Goal: Transaction & Acquisition: Obtain resource

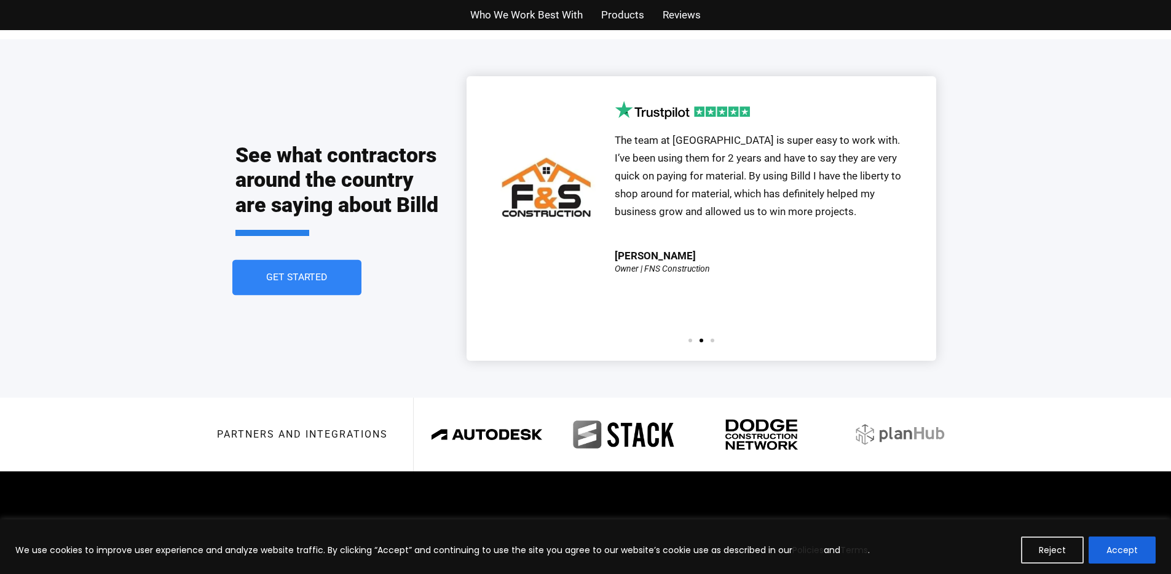
click at [285, 260] on link "Get Started" at bounding box center [296, 278] width 129 height 36
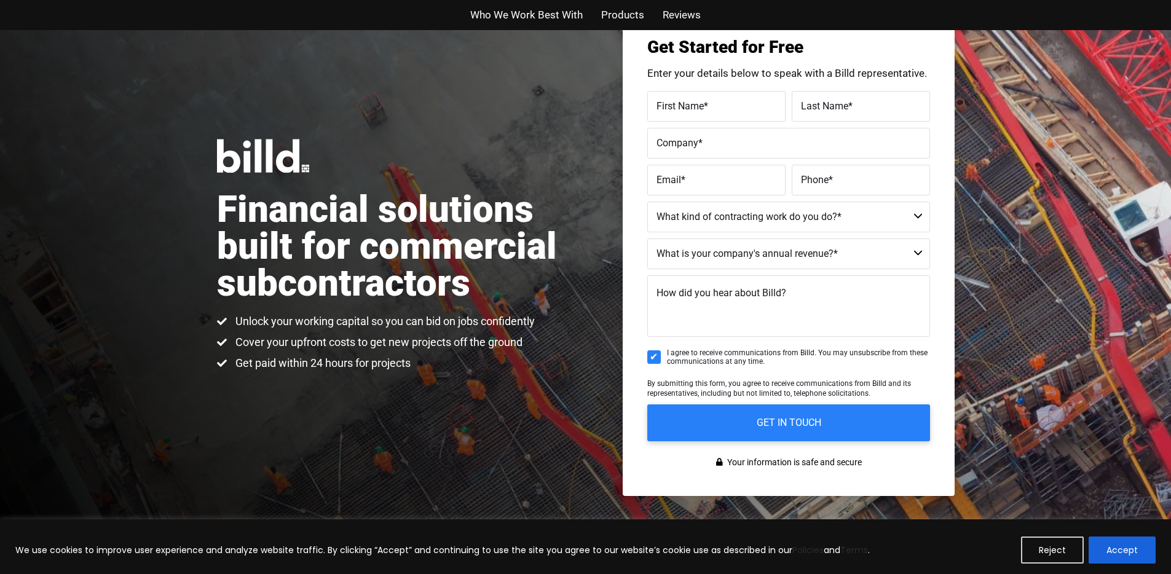
scroll to position [30, 0]
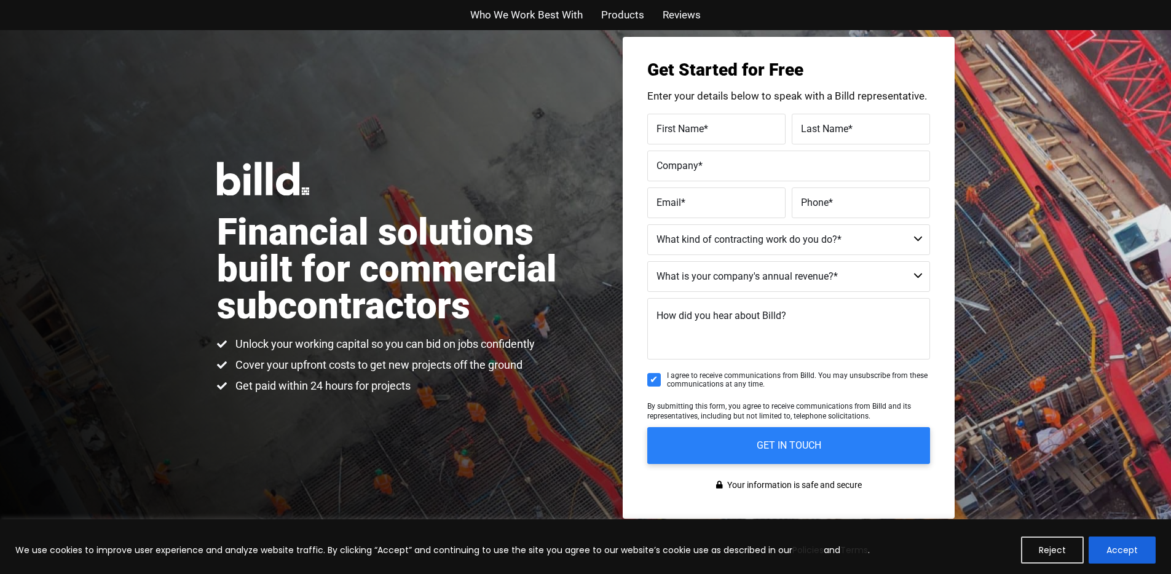
click at [320, 167] on div "Financial solutions built for commercial subcontractors Unlock your working cap…" at bounding box center [401, 278] width 369 height 232
click at [229, 147] on div "Financial solutions built for commercial subcontractors Unlock your working cap…" at bounding box center [585, 278] width 1171 height 556
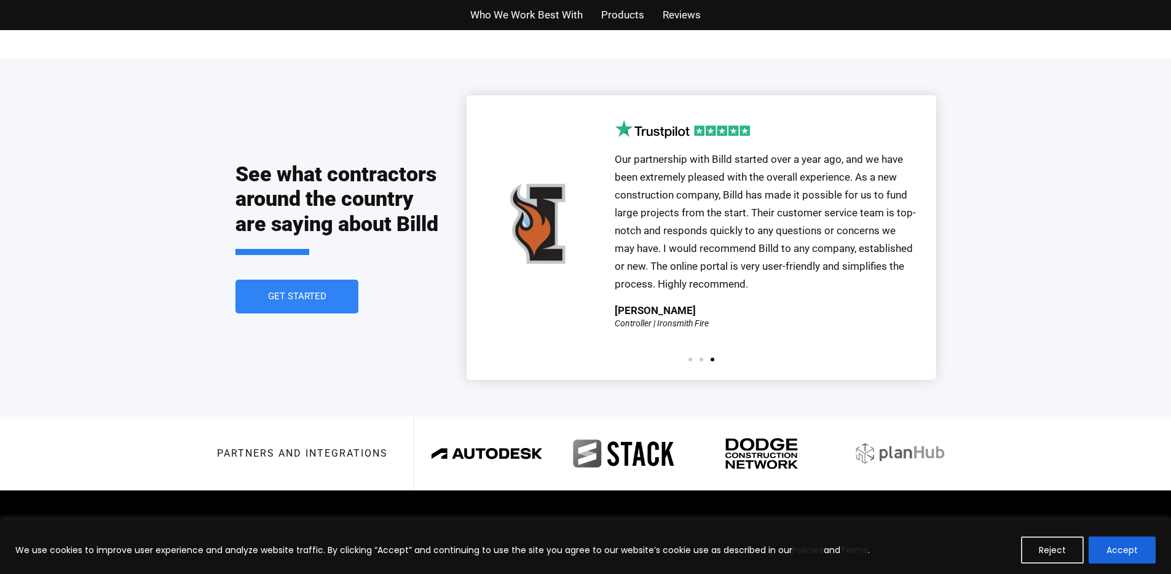
scroll to position [2703, 0]
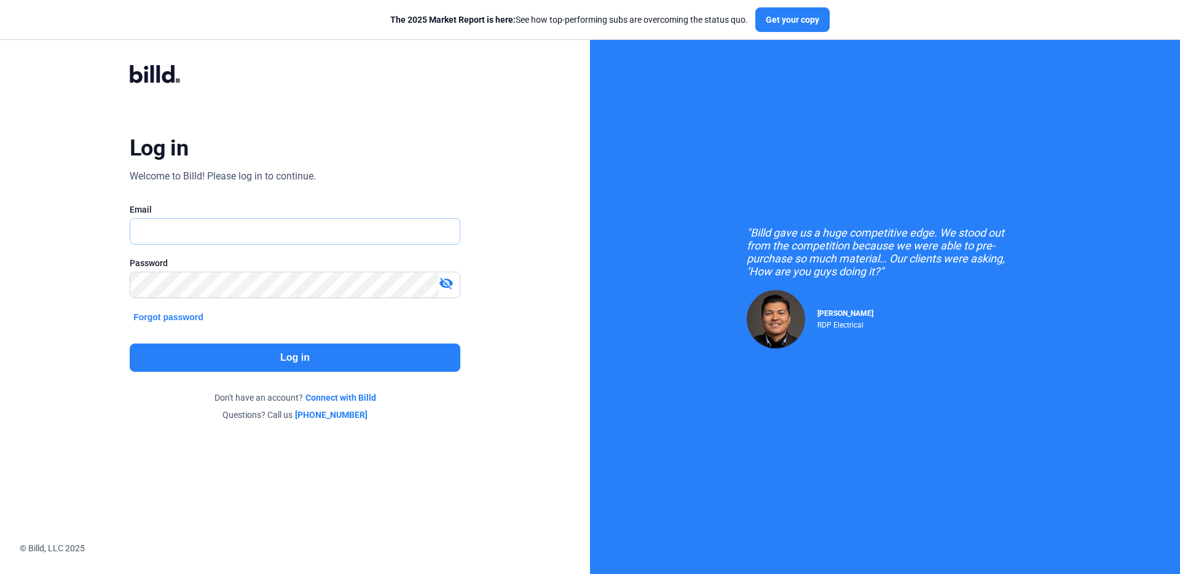
click at [245, 226] on input "text" at bounding box center [294, 231] width 329 height 25
type input "[EMAIL_ADDRESS][DOMAIN_NAME]"
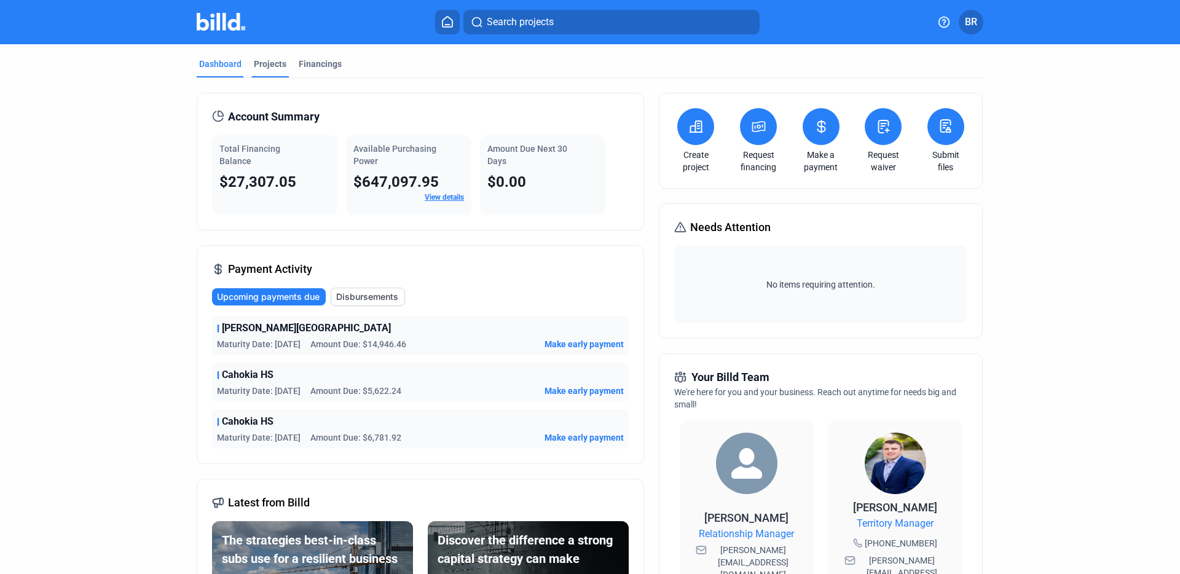
click at [273, 62] on div "Projects" at bounding box center [270, 64] width 33 height 12
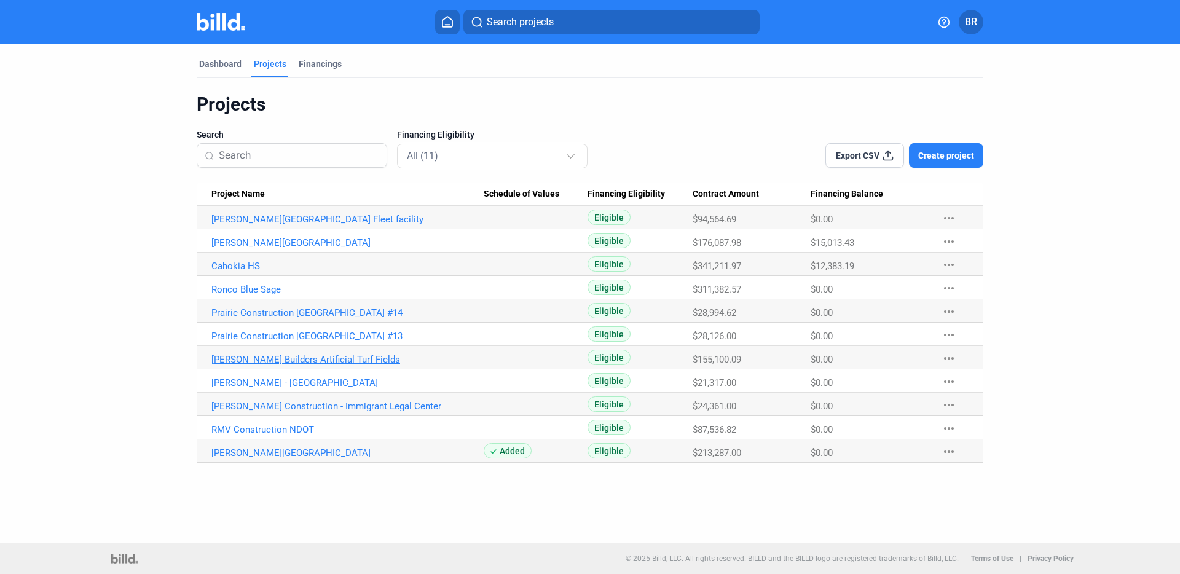
click at [236, 354] on link "[PERSON_NAME] Builders Artificial Turf Fields" at bounding box center [347, 359] width 272 height 11
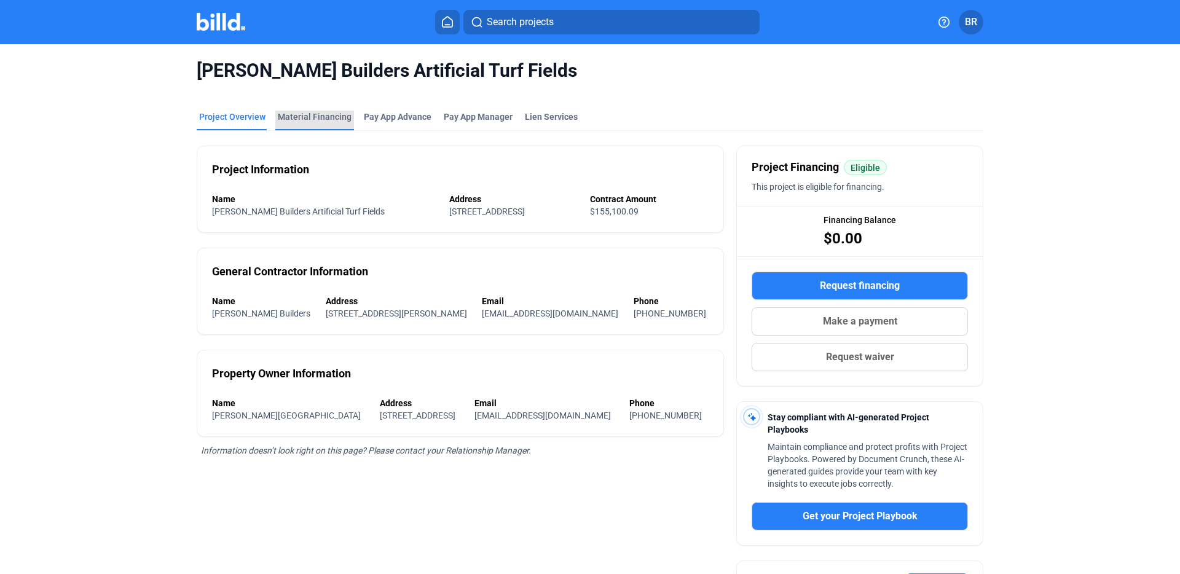
click at [332, 114] on div "Material Financing" at bounding box center [315, 117] width 74 height 12
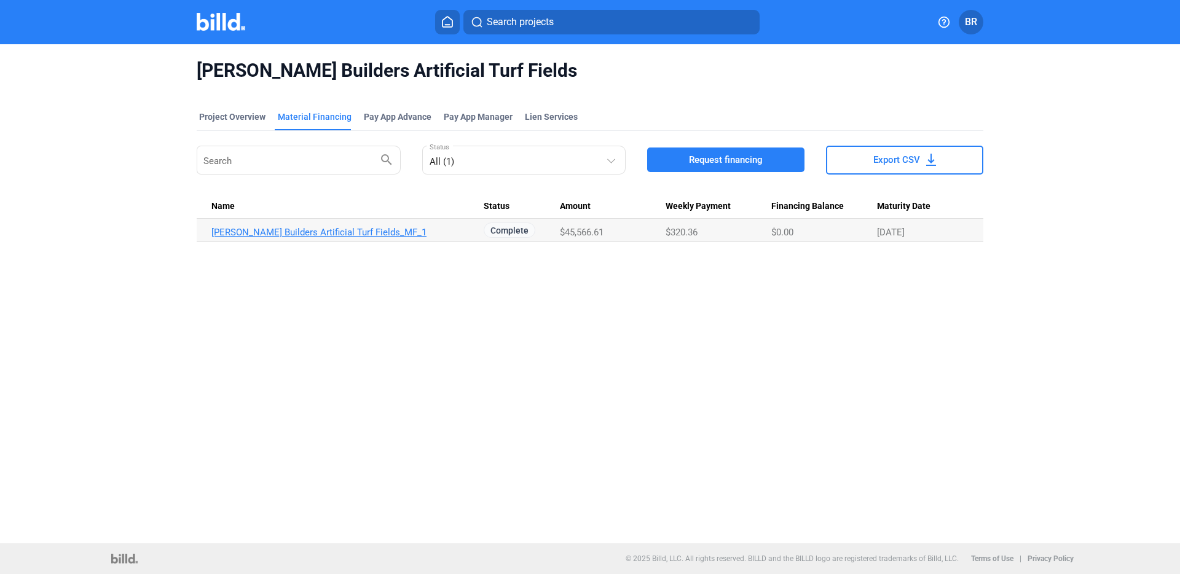
click at [307, 233] on link "[PERSON_NAME] Builders Artificial Turf Fields_MF_1" at bounding box center [347, 232] width 272 height 11
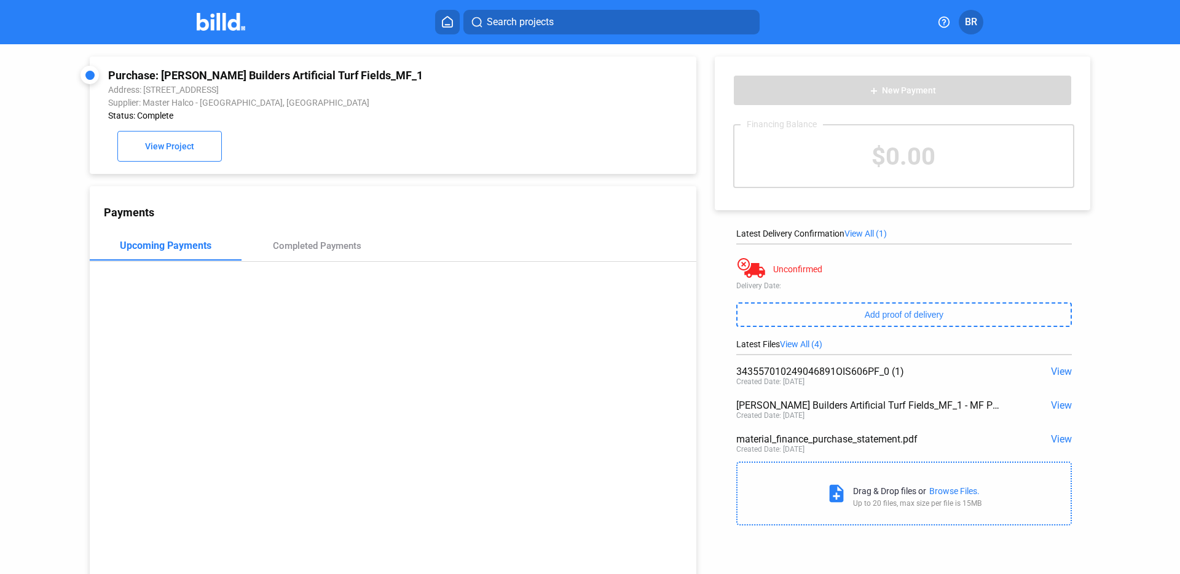
click at [1061, 405] on span "View" at bounding box center [1061, 406] width 21 height 12
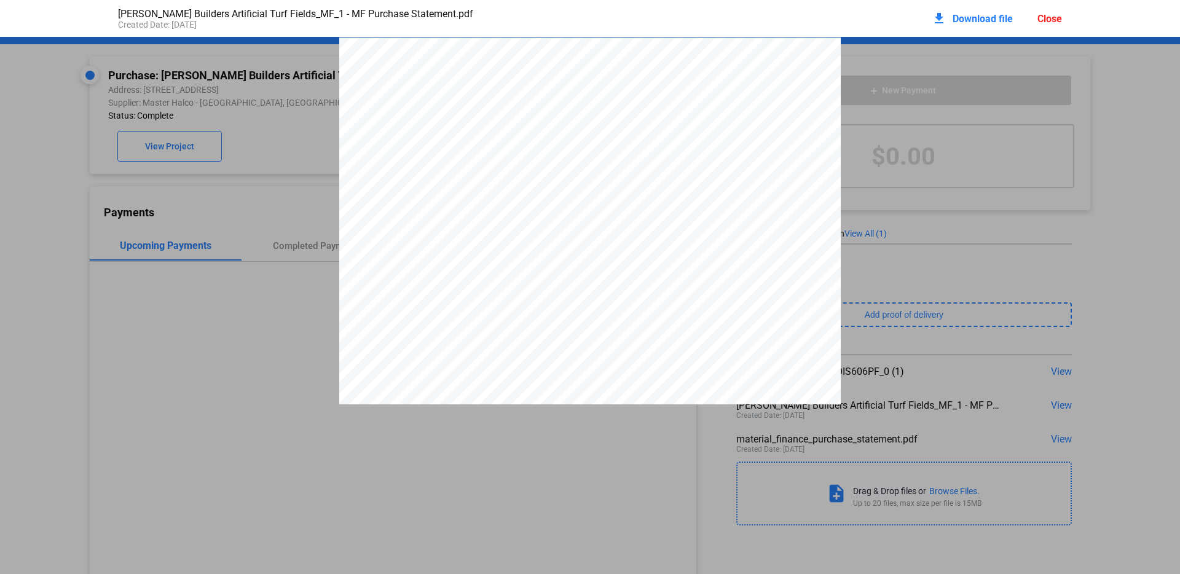
click at [1056, 15] on div "Close" at bounding box center [1049, 19] width 25 height 12
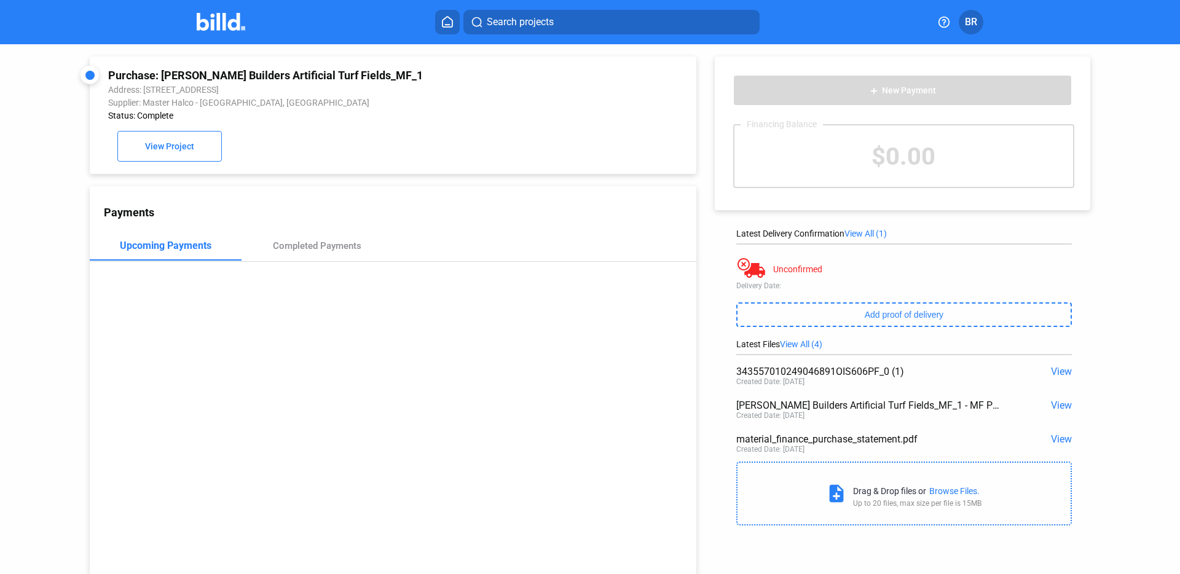
click at [1053, 438] on span "View" at bounding box center [1061, 439] width 21 height 12
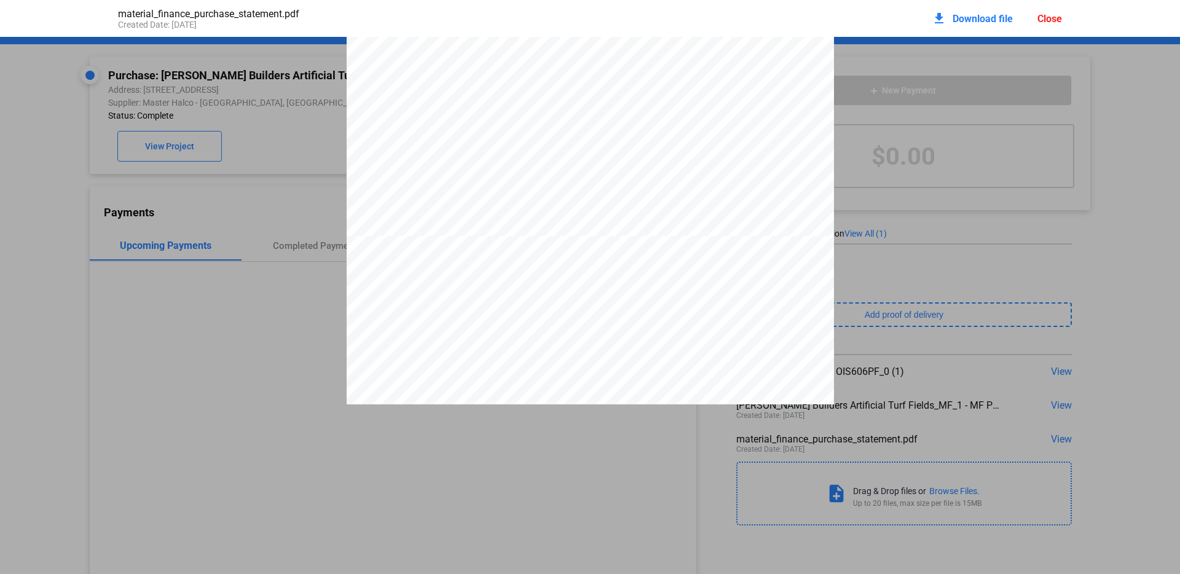
scroll to position [68, 0]
click at [1049, 18] on div "Close" at bounding box center [1049, 19] width 25 height 12
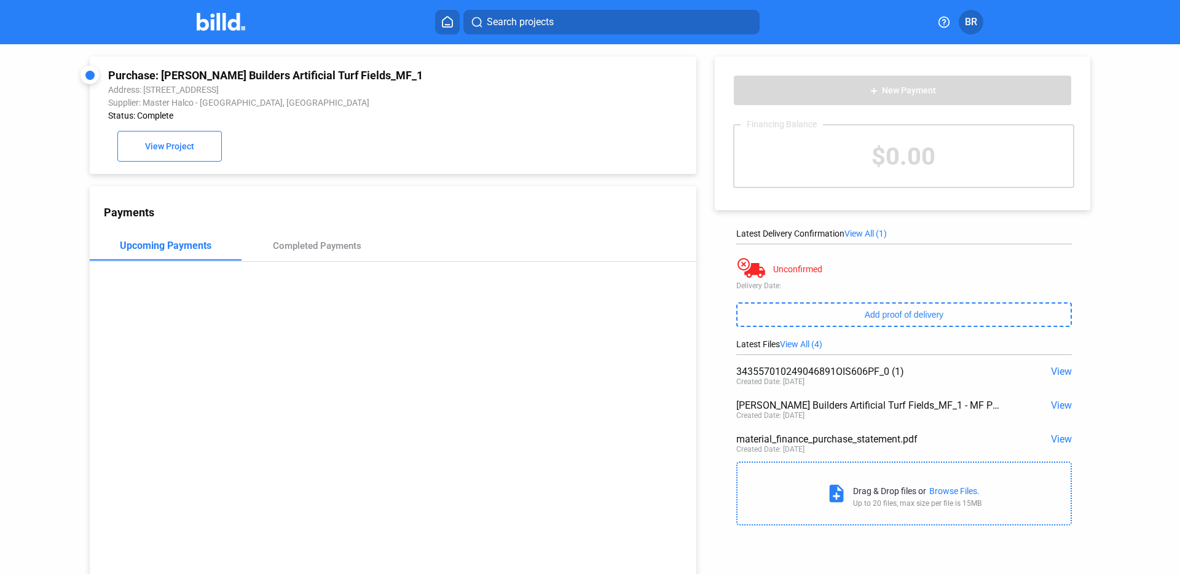
click at [1055, 371] on span "View" at bounding box center [1061, 372] width 21 height 12
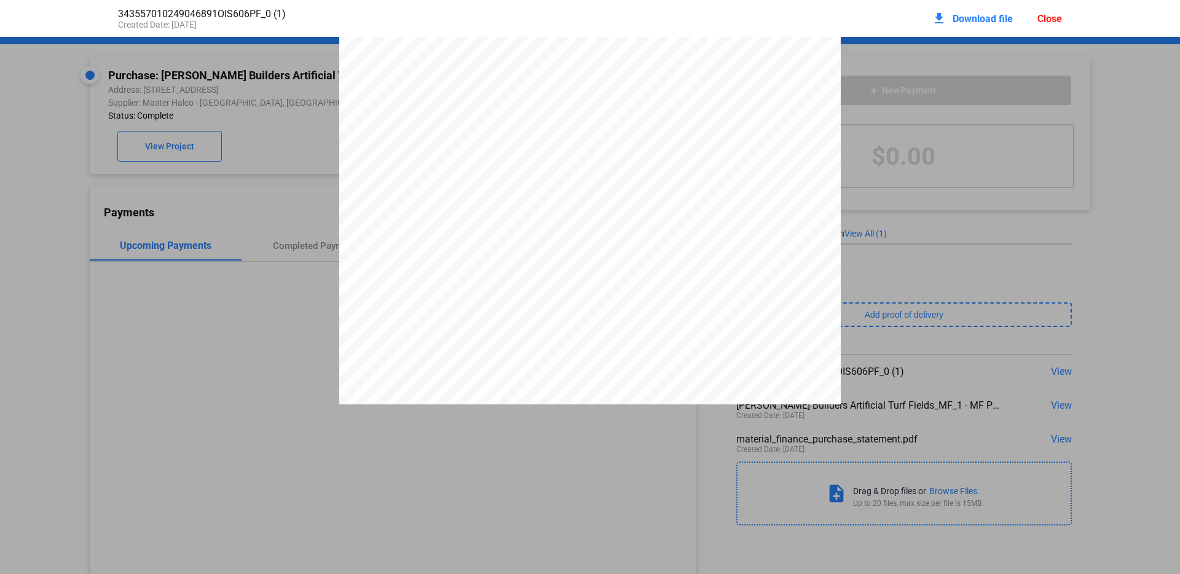
scroll to position [0, 0]
click at [1056, 17] on div "Close" at bounding box center [1049, 19] width 25 height 12
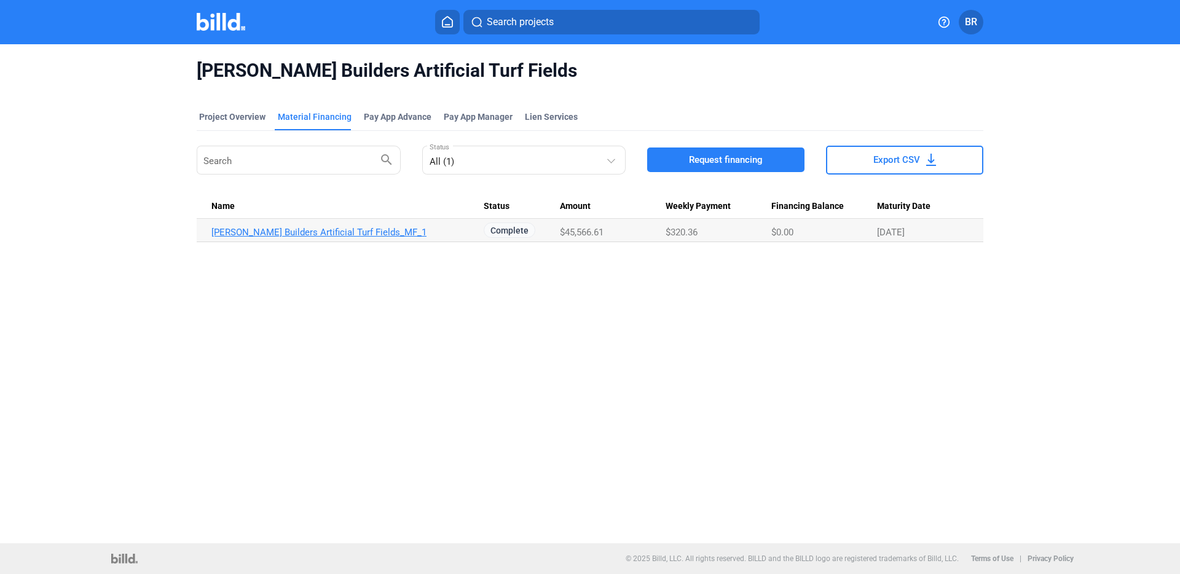
click at [270, 232] on link "[PERSON_NAME] Builders Artificial Turf Fields_MF_1" at bounding box center [347, 232] width 272 height 11
click at [711, 161] on span "Request financing" at bounding box center [726, 160] width 74 height 12
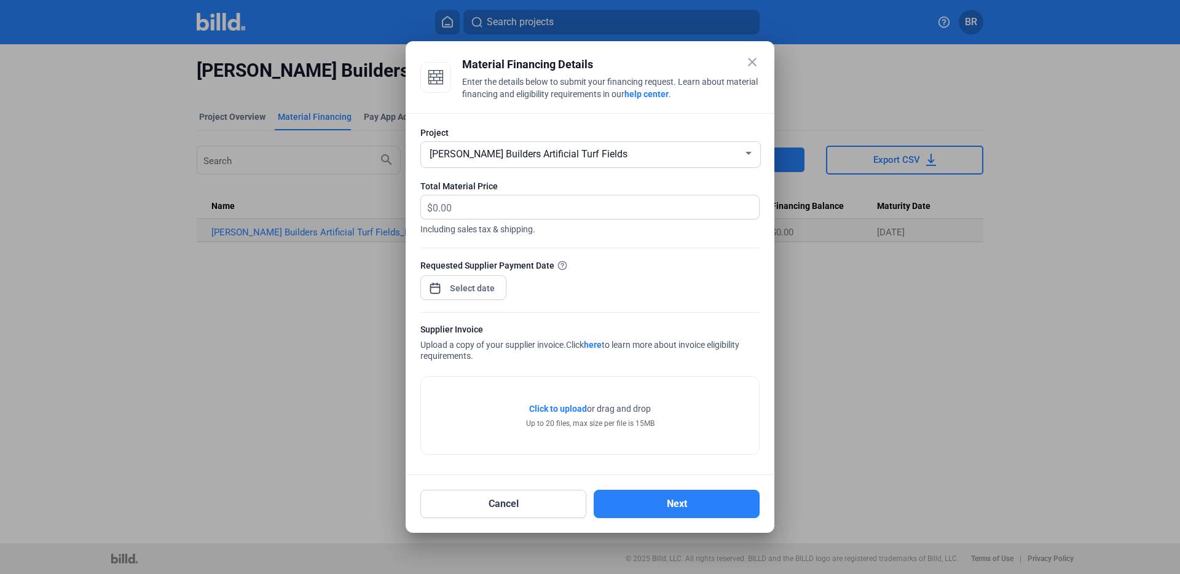
click at [481, 279] on div at bounding box center [472, 288] width 53 height 22
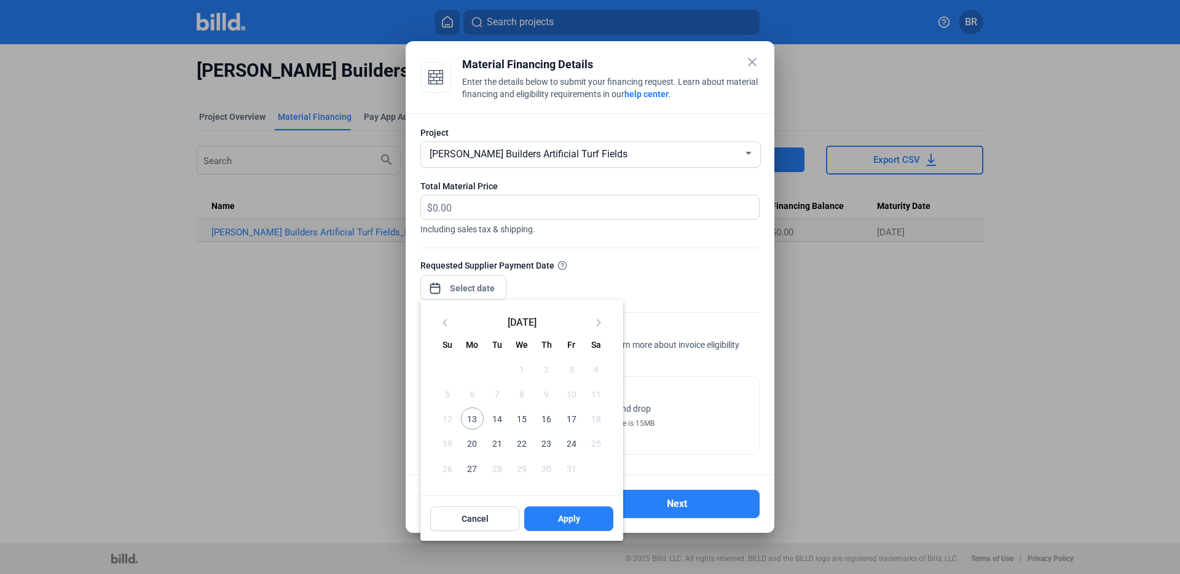
click at [469, 412] on span "13" at bounding box center [472, 418] width 22 height 22
click at [578, 524] on span "Apply" at bounding box center [569, 519] width 22 height 12
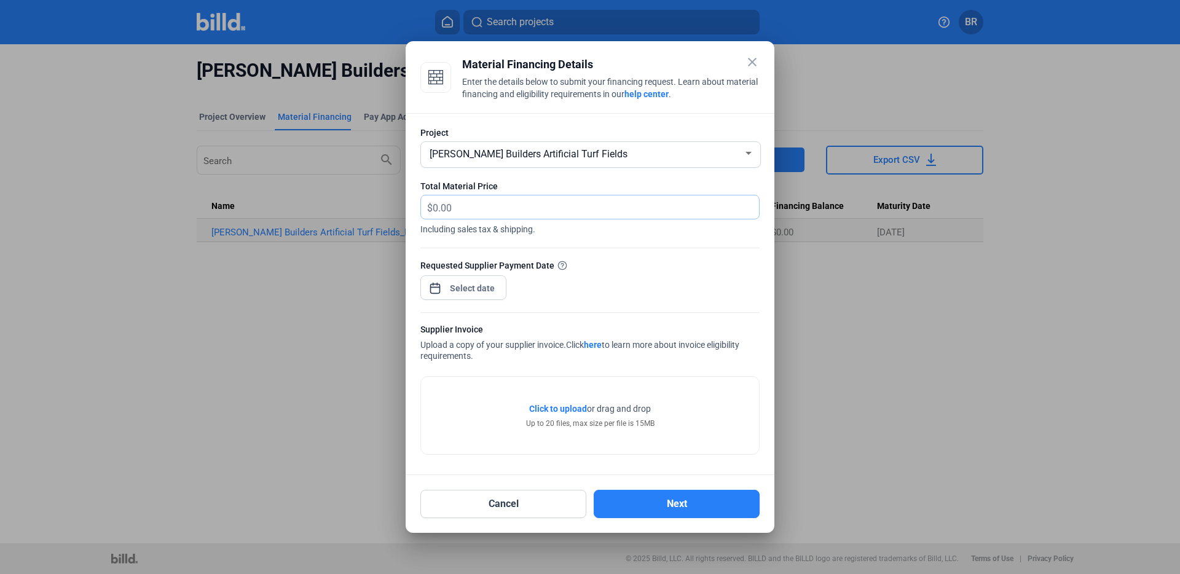
click at [470, 208] on input "text" at bounding box center [589, 207] width 312 height 24
click at [707, 246] on div at bounding box center [589, 241] width 339 height 12
click at [655, 233] on span "Including sales tax & shipping." at bounding box center [589, 227] width 339 height 16
